Goal: Transaction & Acquisition: Download file/media

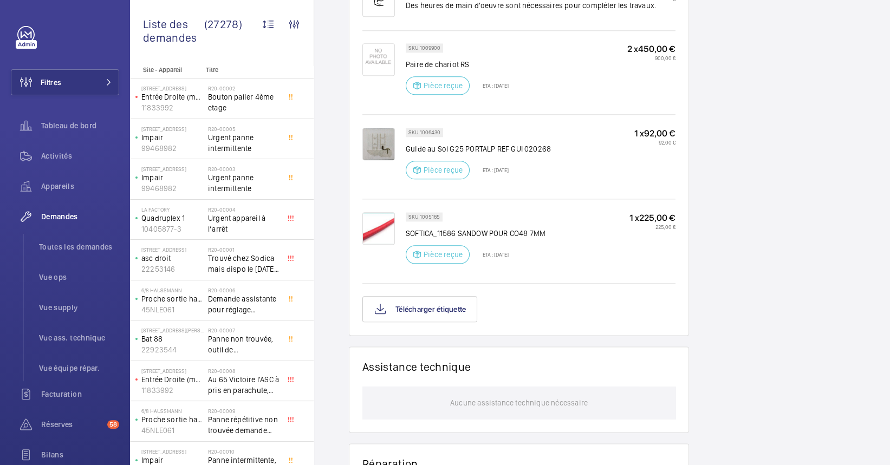
scroll to position [715, 0]
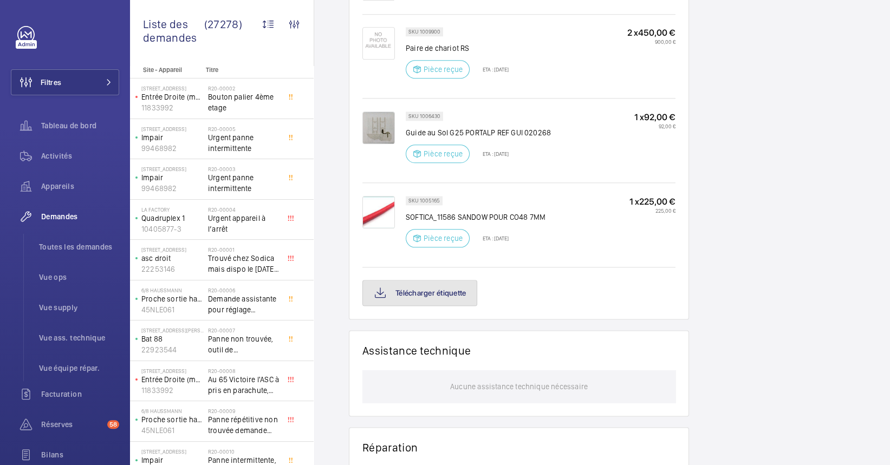
click at [412, 306] on button "Télécharger étiquette" at bounding box center [419, 293] width 115 height 26
